Goal: Task Accomplishment & Management: Manage account settings

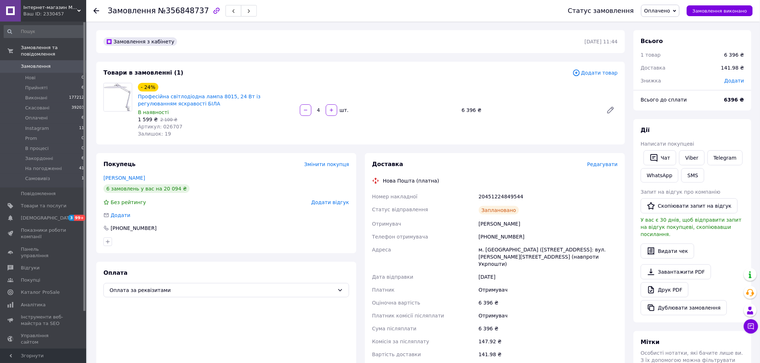
scroll to position [185, 0]
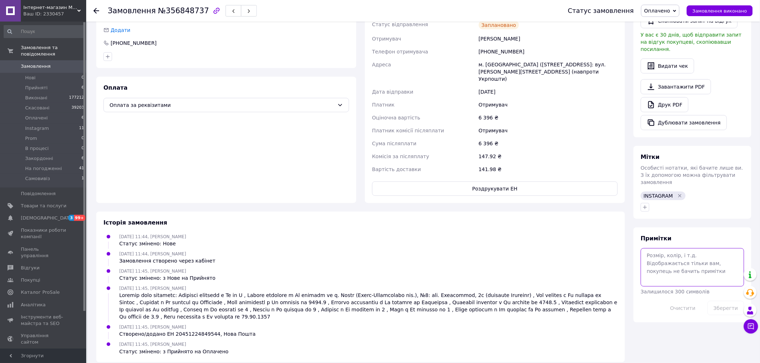
click at [685, 256] on textarea at bounding box center [692, 268] width 103 height 38
type textarea "прро"
drag, startPoint x: 723, startPoint y: 292, endPoint x: 697, endPoint y: 281, distance: 28.0
click at [723, 301] on button "Зберегти" at bounding box center [725, 308] width 37 height 14
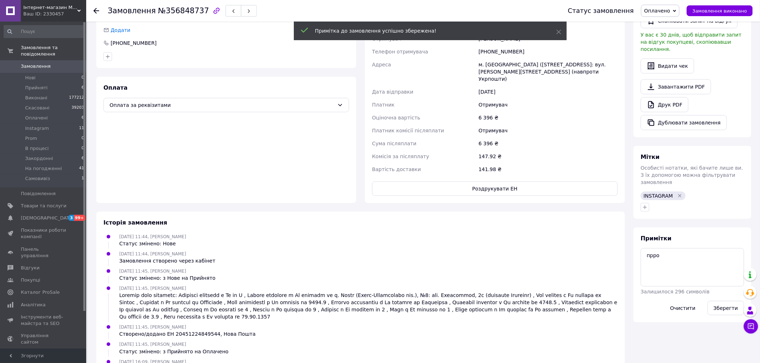
scroll to position [0, 0]
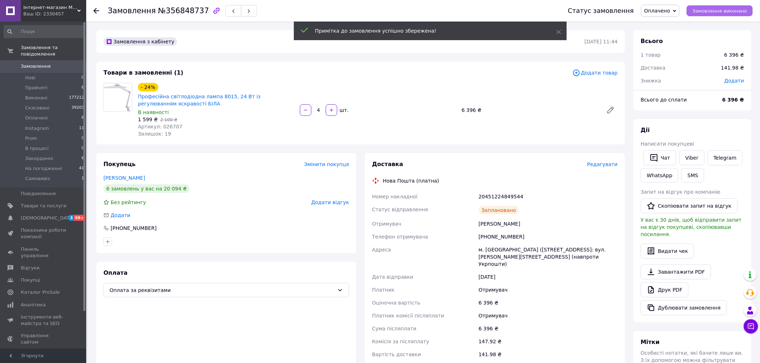
click at [726, 10] on span "Замовлення виконано" at bounding box center [719, 10] width 55 height 5
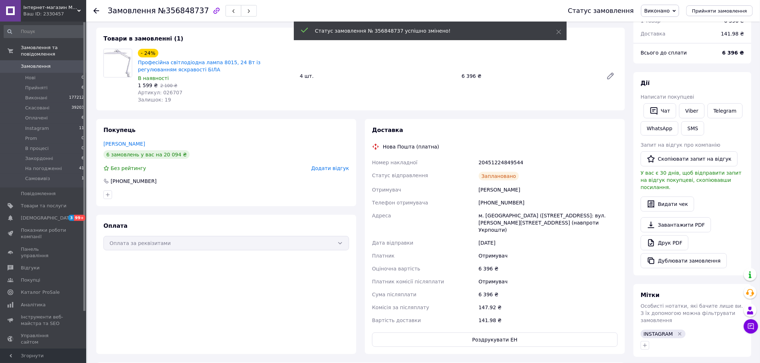
scroll to position [80, 0]
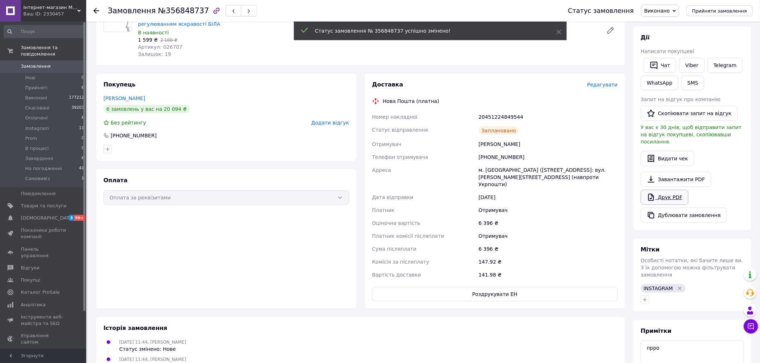
click at [670, 190] on link "Друк PDF" at bounding box center [665, 197] width 48 height 15
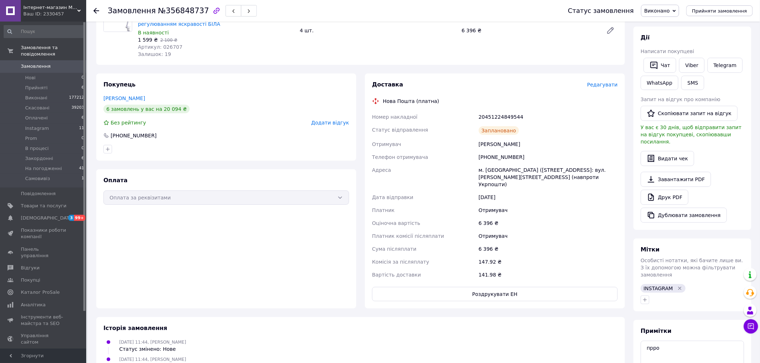
scroll to position [0, 0]
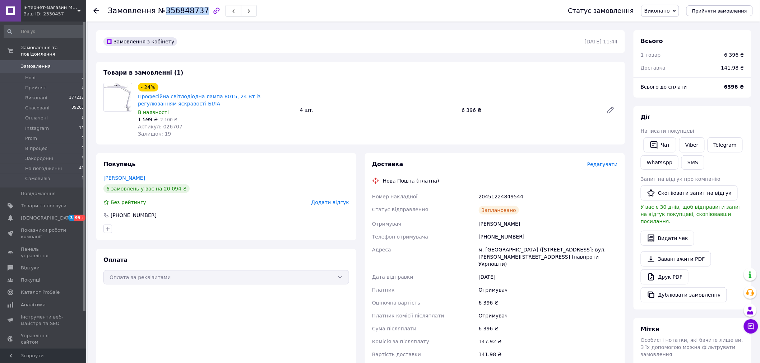
drag, startPoint x: 156, startPoint y: 11, endPoint x: 195, endPoint y: 10, distance: 39.2
click at [195, 10] on span "№356848737" at bounding box center [183, 10] width 51 height 9
copy span "356848737"
click at [47, 63] on span "Замовлення" at bounding box center [36, 66] width 30 height 6
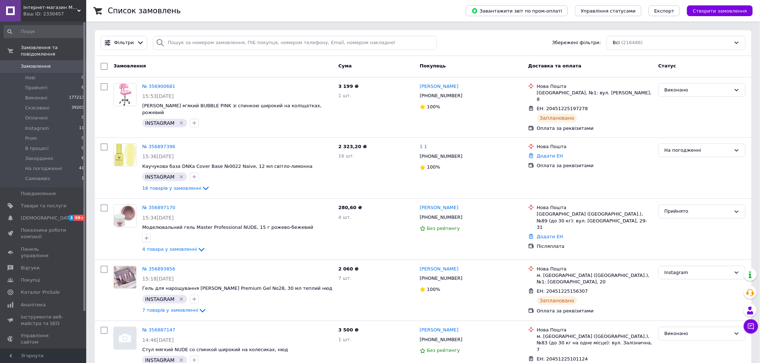
click at [23, 63] on span "Замовлення" at bounding box center [36, 66] width 30 height 6
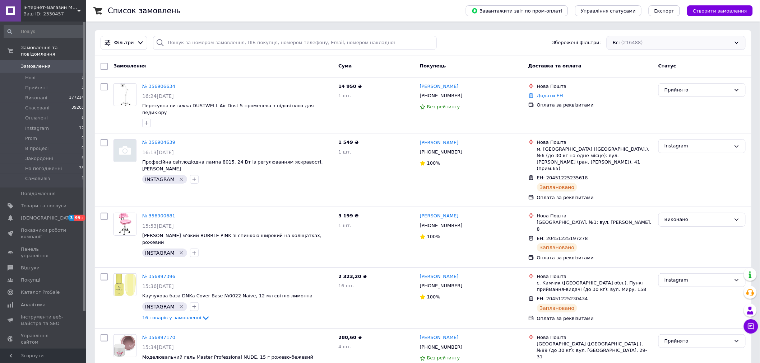
click at [643, 41] on div "Всі (216488)" at bounding box center [676, 43] width 139 height 14
click at [644, 137] on li "Instagram (12)" at bounding box center [676, 132] width 138 height 13
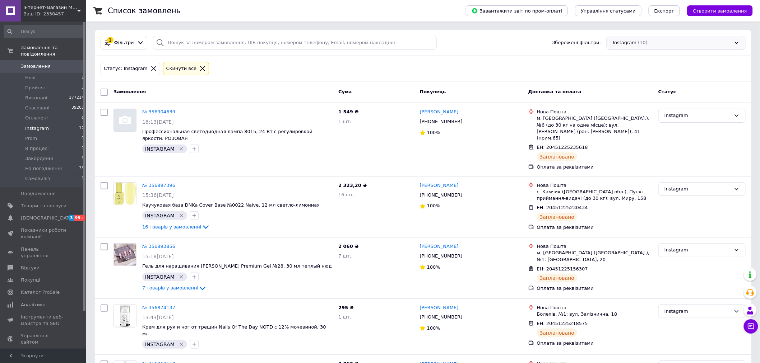
click at [667, 44] on div "Instagram (10)" at bounding box center [676, 43] width 139 height 14
click at [442, 65] on div "Статус: Instagram Cкинути все" at bounding box center [423, 68] width 648 height 17
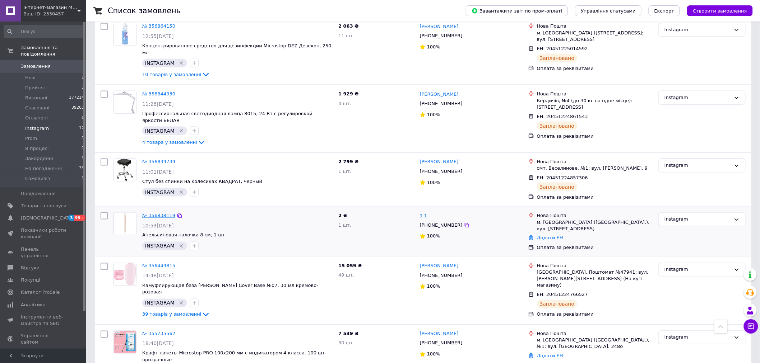
scroll to position [339, 0]
